Goal: Transaction & Acquisition: Purchase product/service

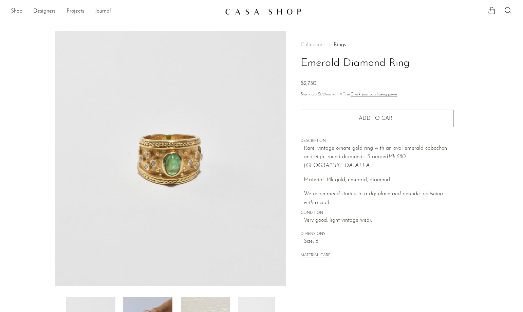
click at [447, 77] on div "Collections Rings Emerald Diamond Ring $2,750" at bounding box center [377, 65] width 153 height 46
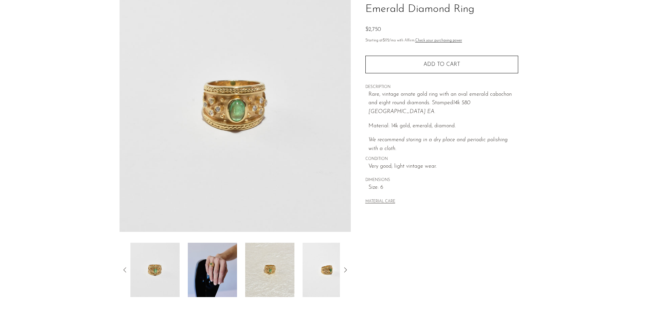
scroll to position [130, 0]
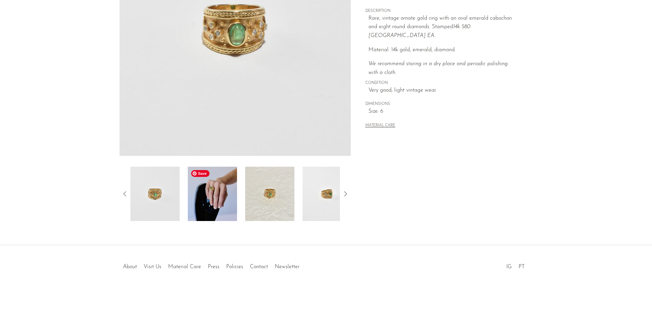
click at [212, 200] on img at bounding box center [212, 194] width 49 height 54
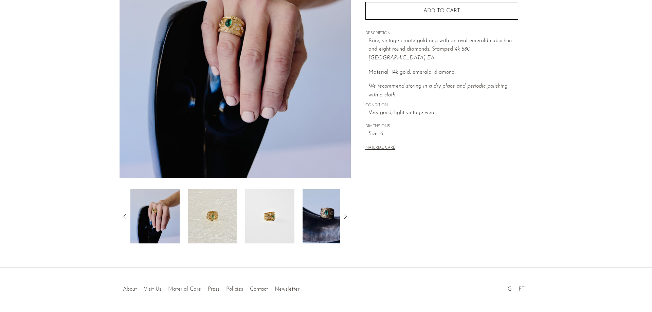
scroll to position [96, 0]
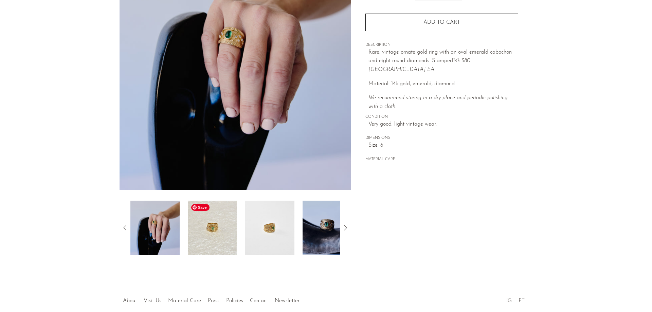
click at [198, 227] on img at bounding box center [212, 228] width 49 height 54
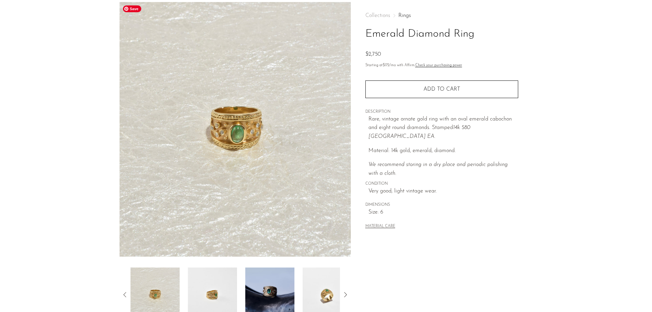
scroll to position [28, 0]
click at [405, 126] on p "Rare, vintage ornate gold ring with an oval emerald cabochon and eight round di…" at bounding box center [443, 129] width 150 height 26
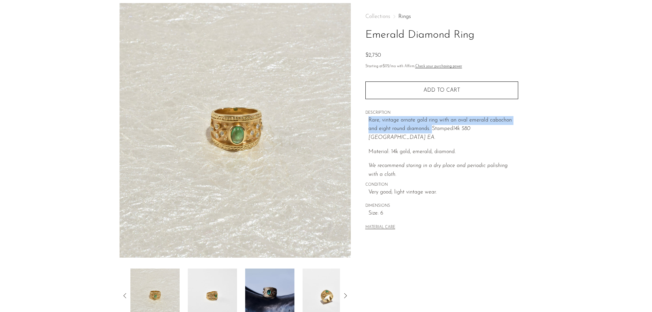
drag, startPoint x: 432, startPoint y: 128, endPoint x: 366, endPoint y: 123, distance: 66.4
click at [366, 123] on div "Collections Rings Emerald Diamond Ring $2,750 Starting at $172 /mo with Affirm.…" at bounding box center [441, 122] width 153 height 239
copy p "Rare, vintage ornate gold ring with an oval emerald cabochon and eight round di…"
